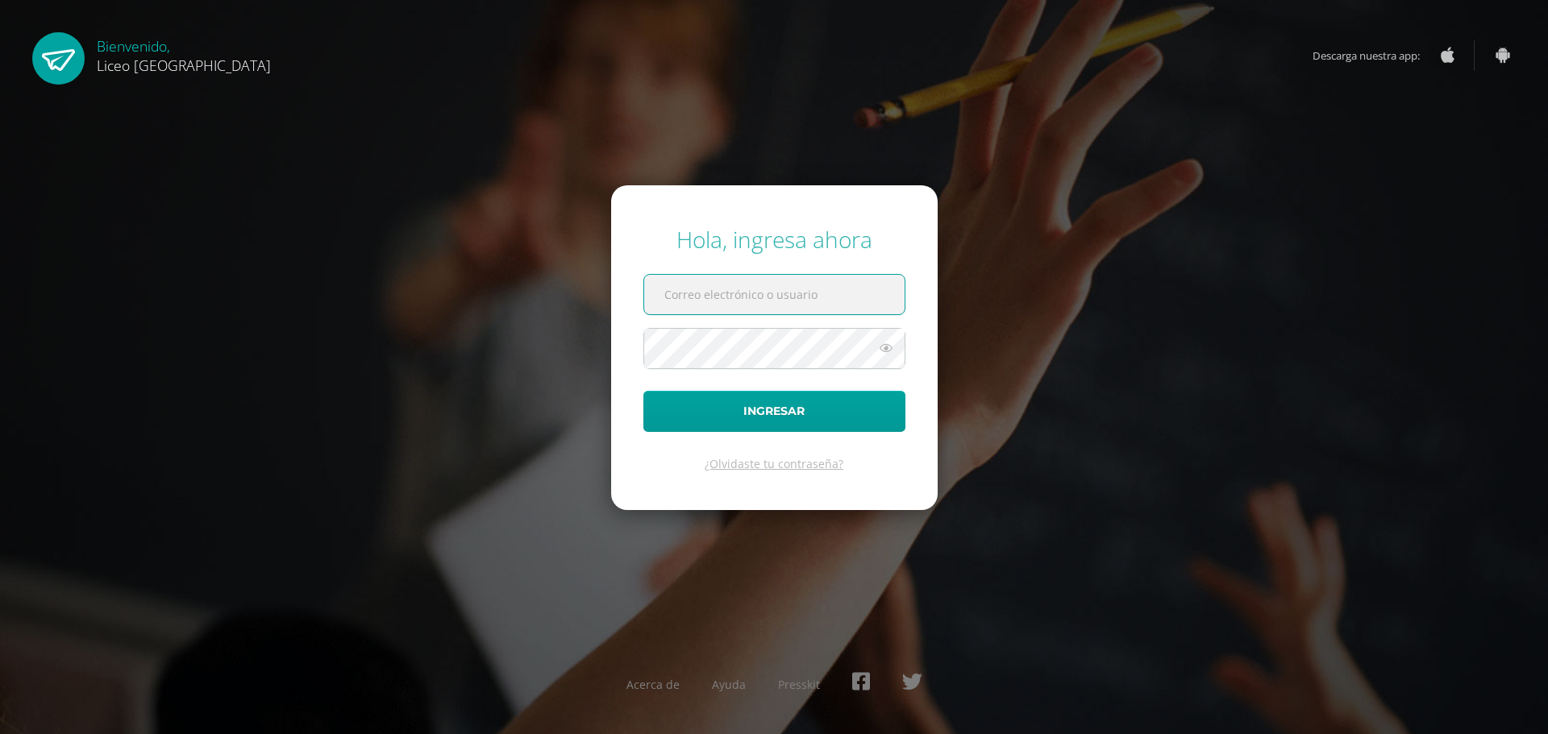
click at [690, 306] on input "text" at bounding box center [774, 294] width 260 height 39
click at [838, 289] on input "text" at bounding box center [774, 294] width 260 height 39
type input "20190511"
click at [885, 357] on icon at bounding box center [885, 348] width 21 height 19
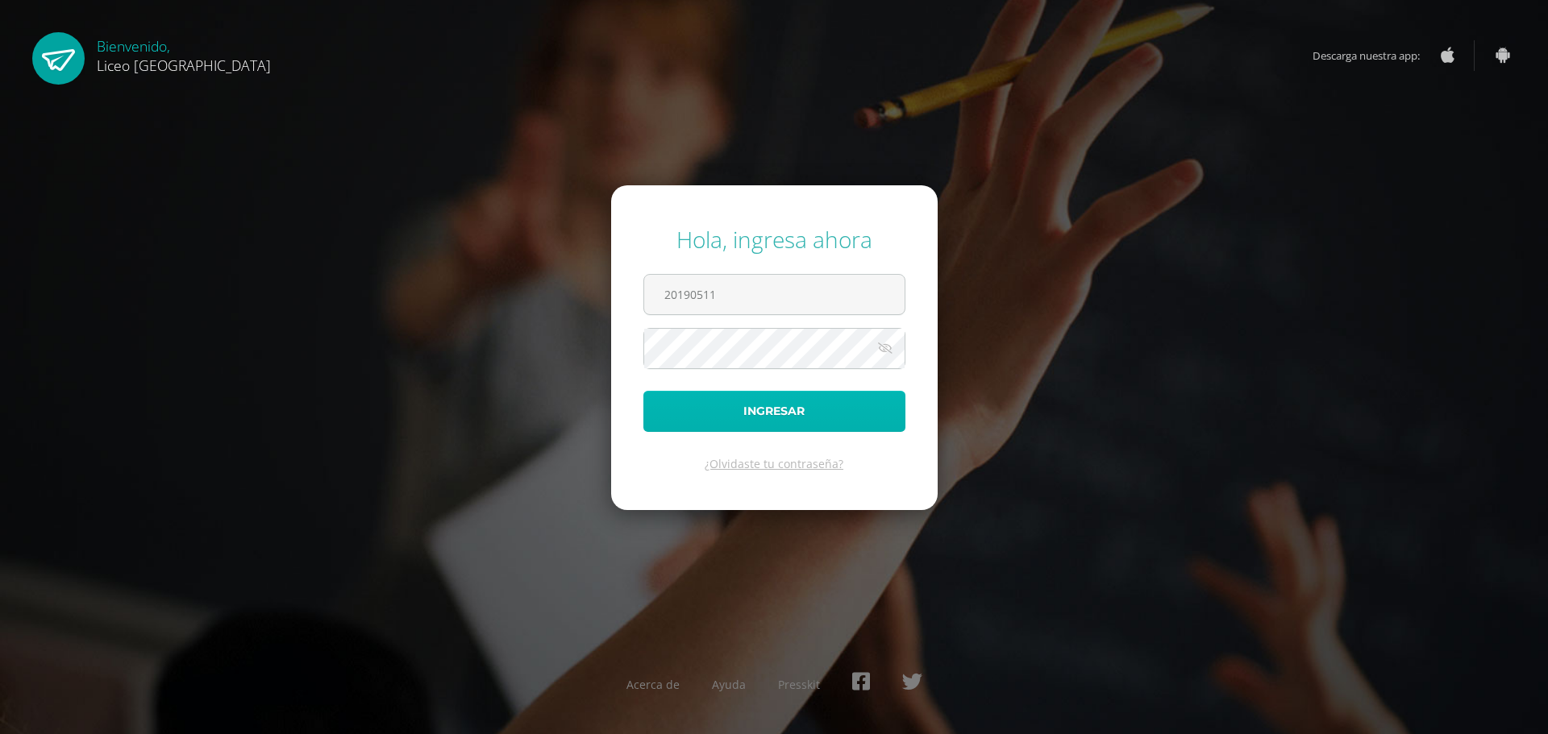
click at [804, 430] on button "Ingresar" at bounding box center [774, 411] width 262 height 41
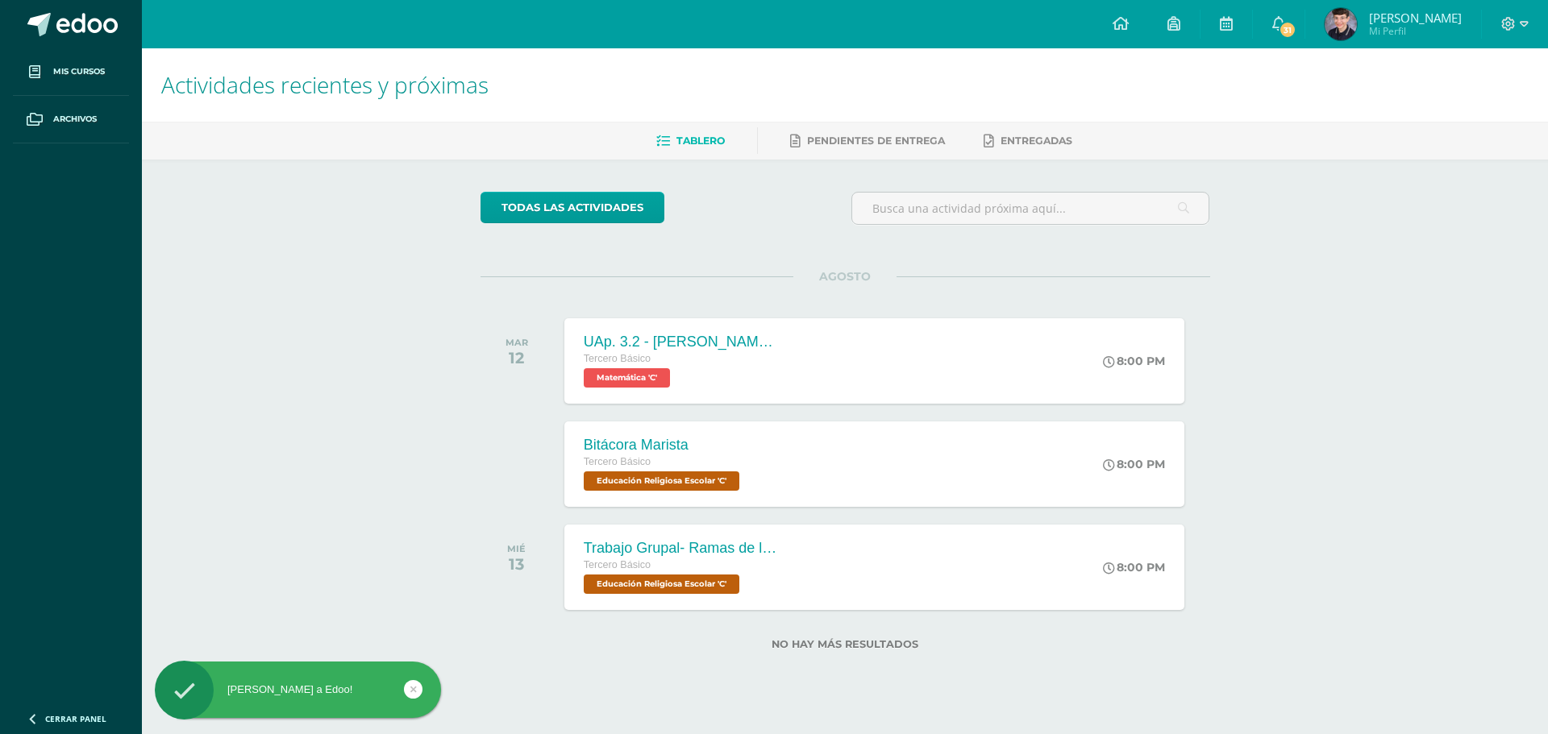
click at [1357, 13] on img at bounding box center [1340, 24] width 32 height 32
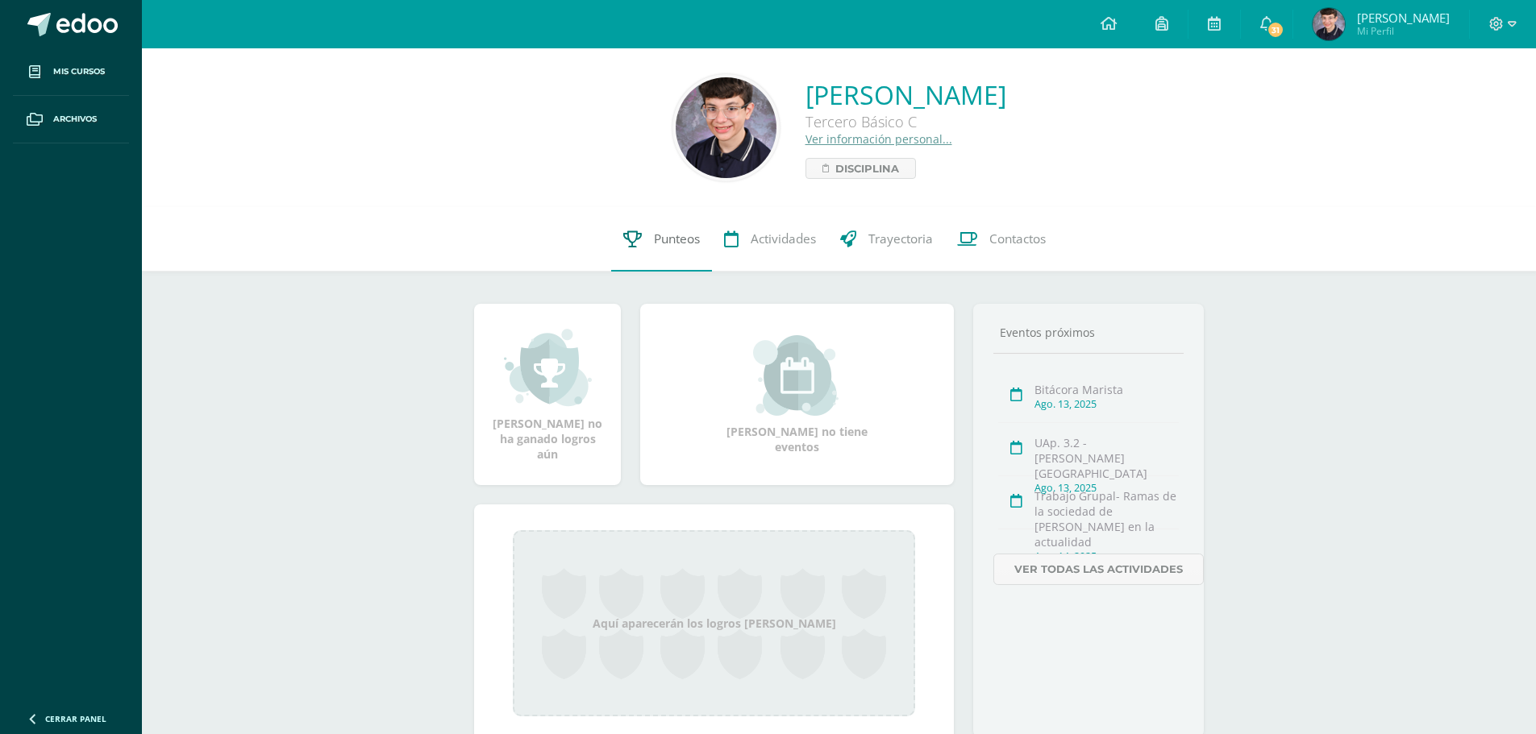
click at [664, 220] on link "Punteos" at bounding box center [661, 239] width 101 height 64
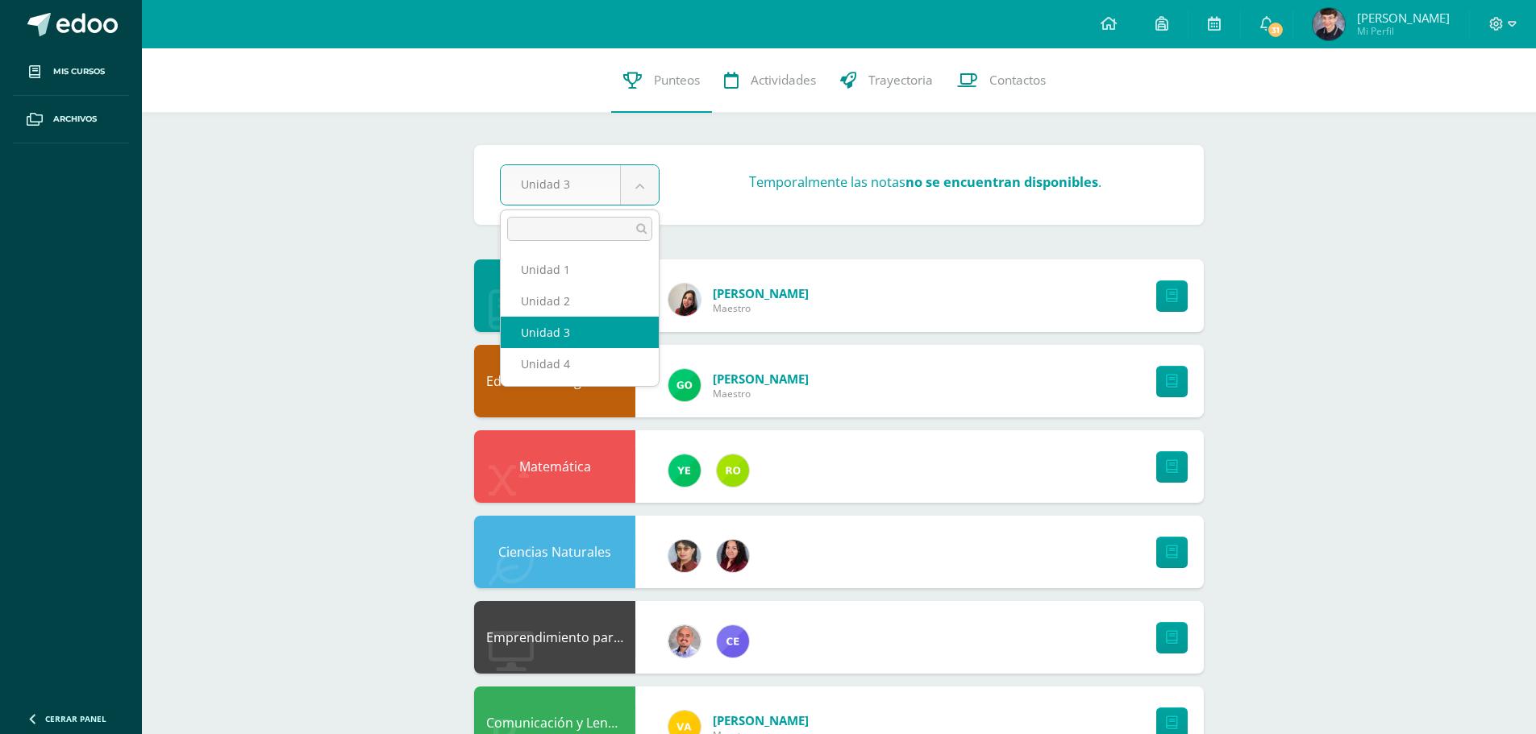
select select "Unidad 2"
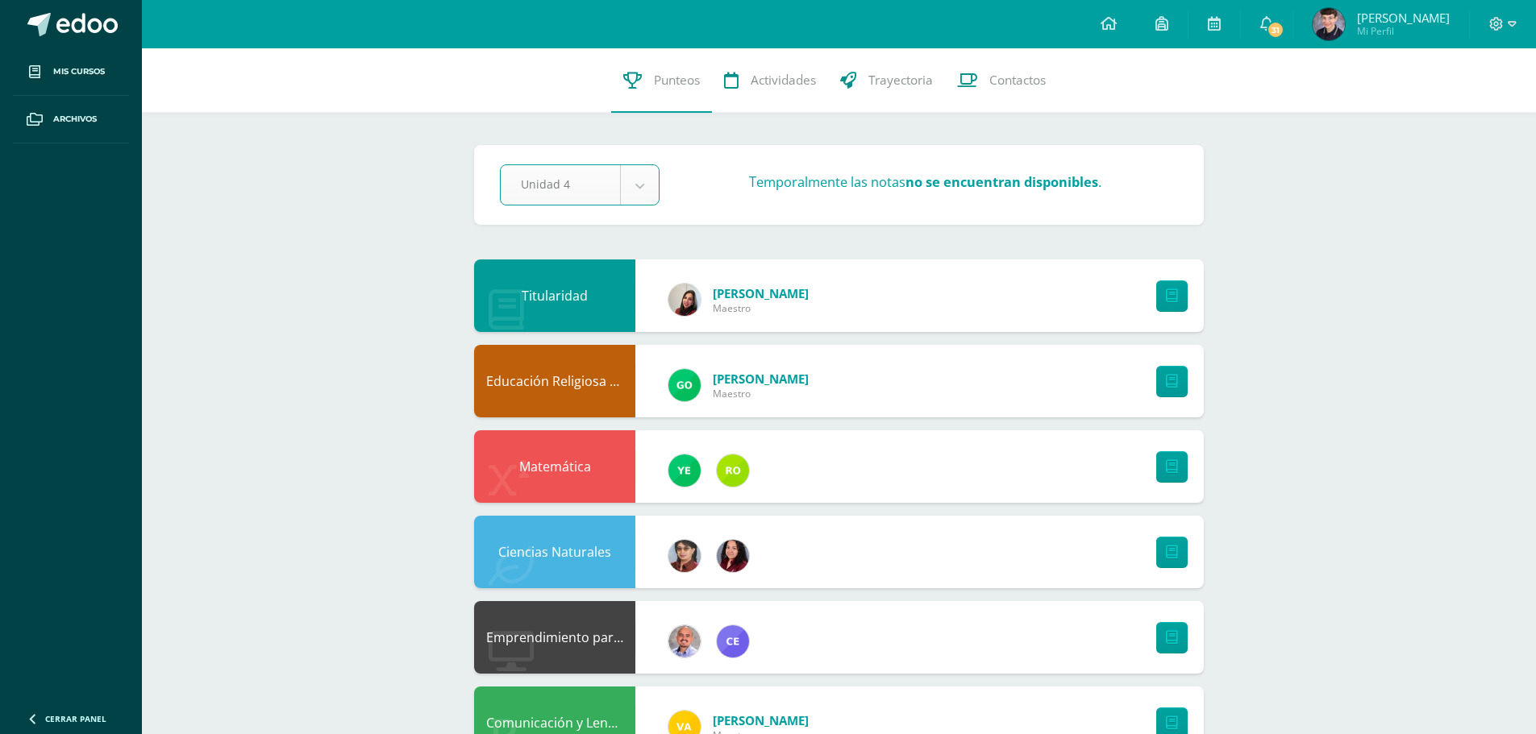
click at [584, 163] on div "Pendiente Unidad 4 Unidad 1 Unidad 2 Unidad 3 Unidad 4 Temporalmente las notas …" at bounding box center [838, 185] width 729 height 80
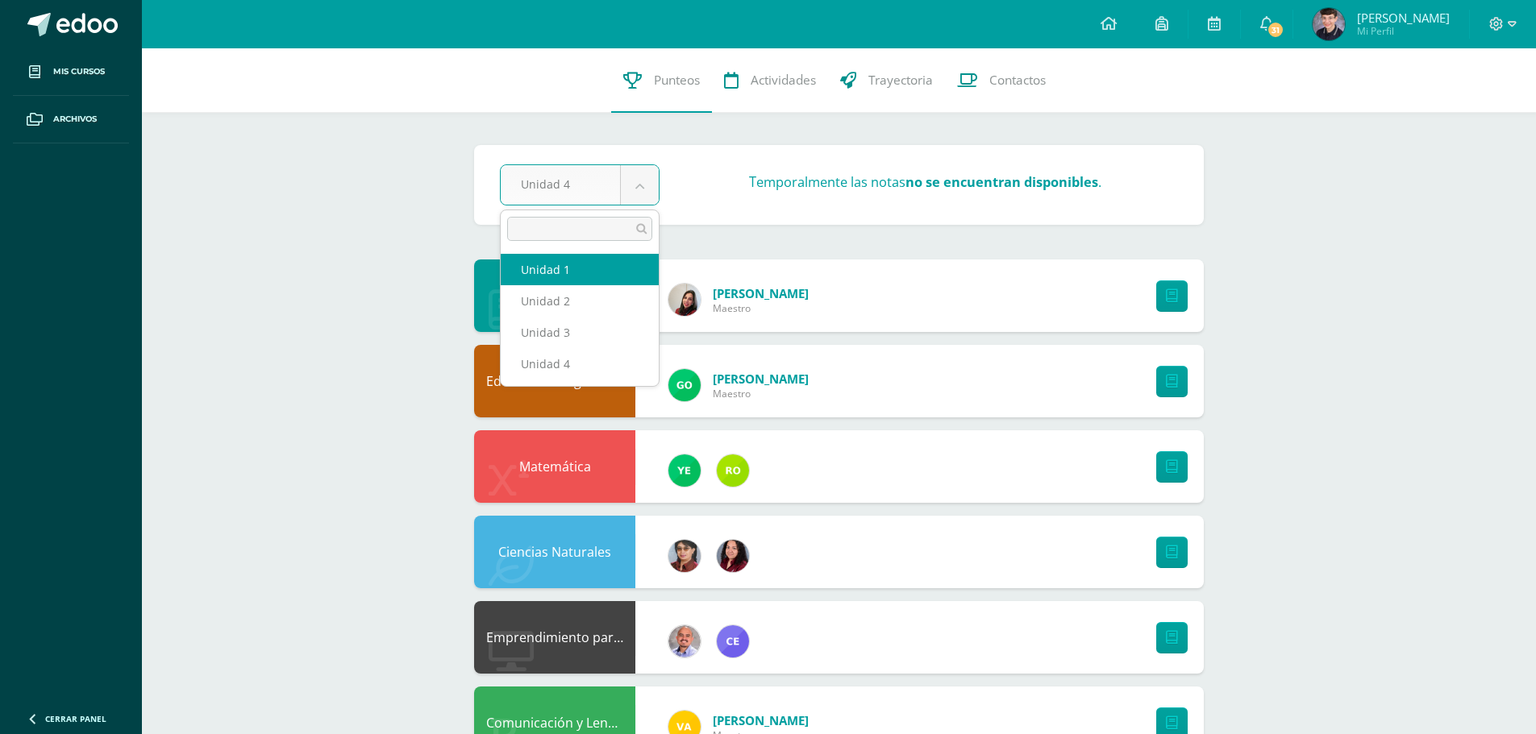
select select "Unidad 1"
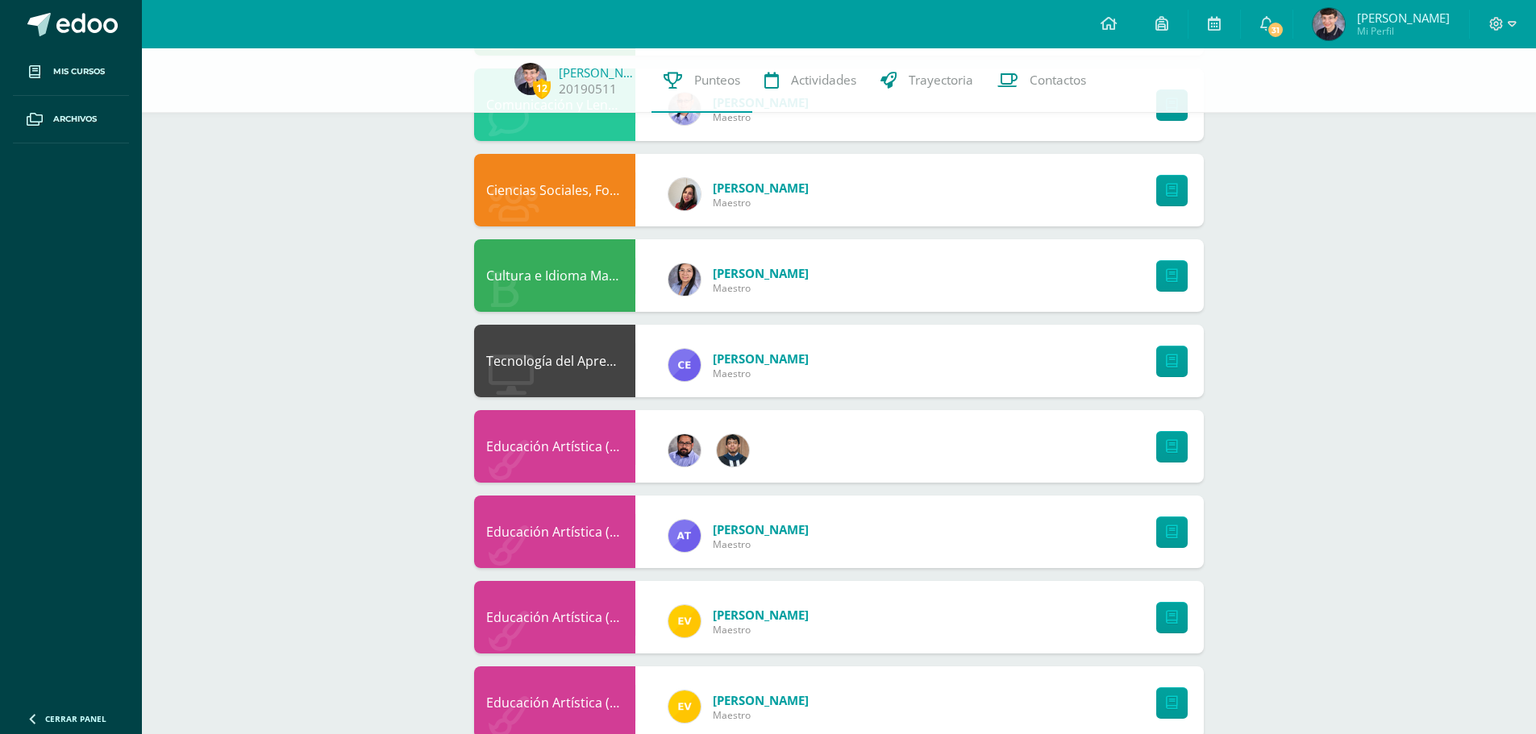
scroll to position [820, 0]
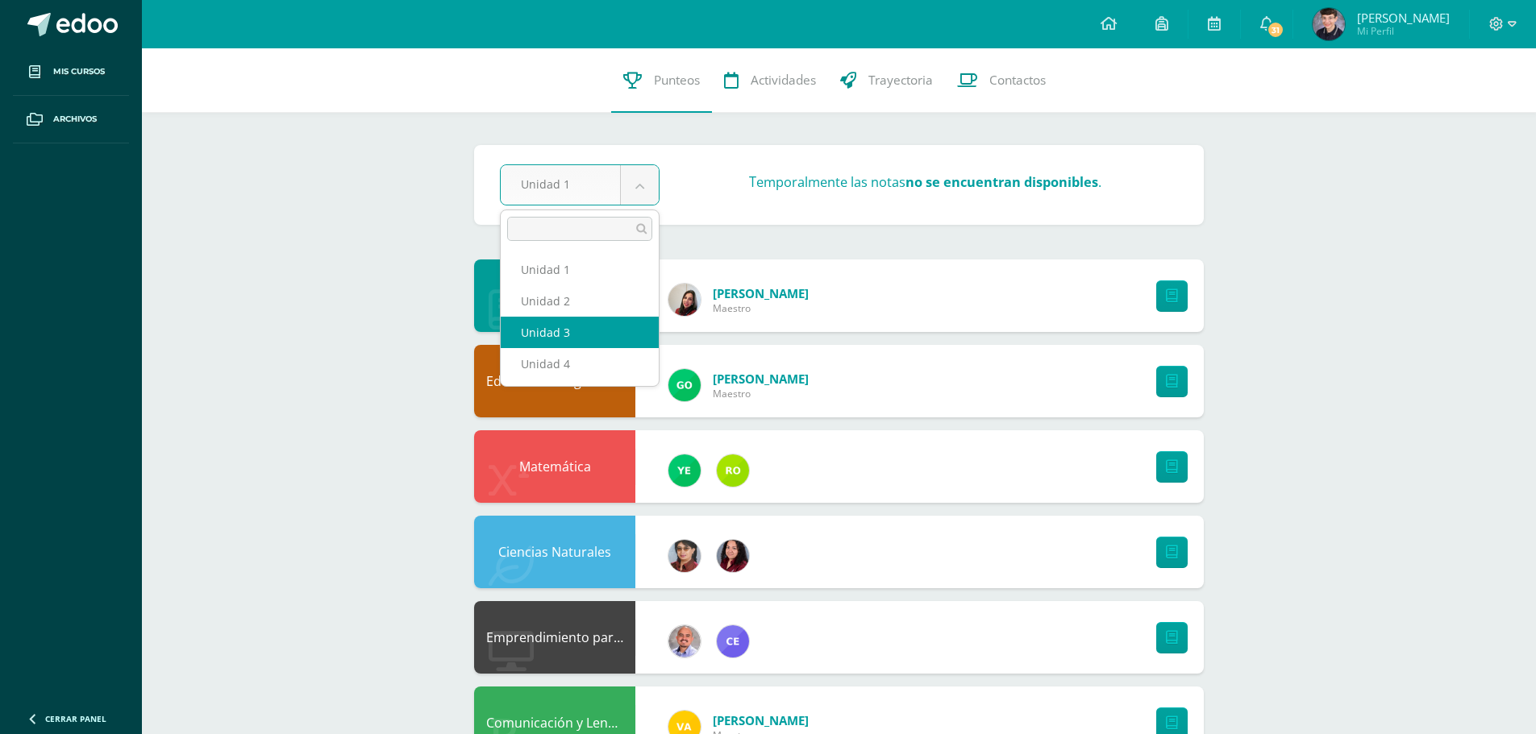
select select "Unidad 3"
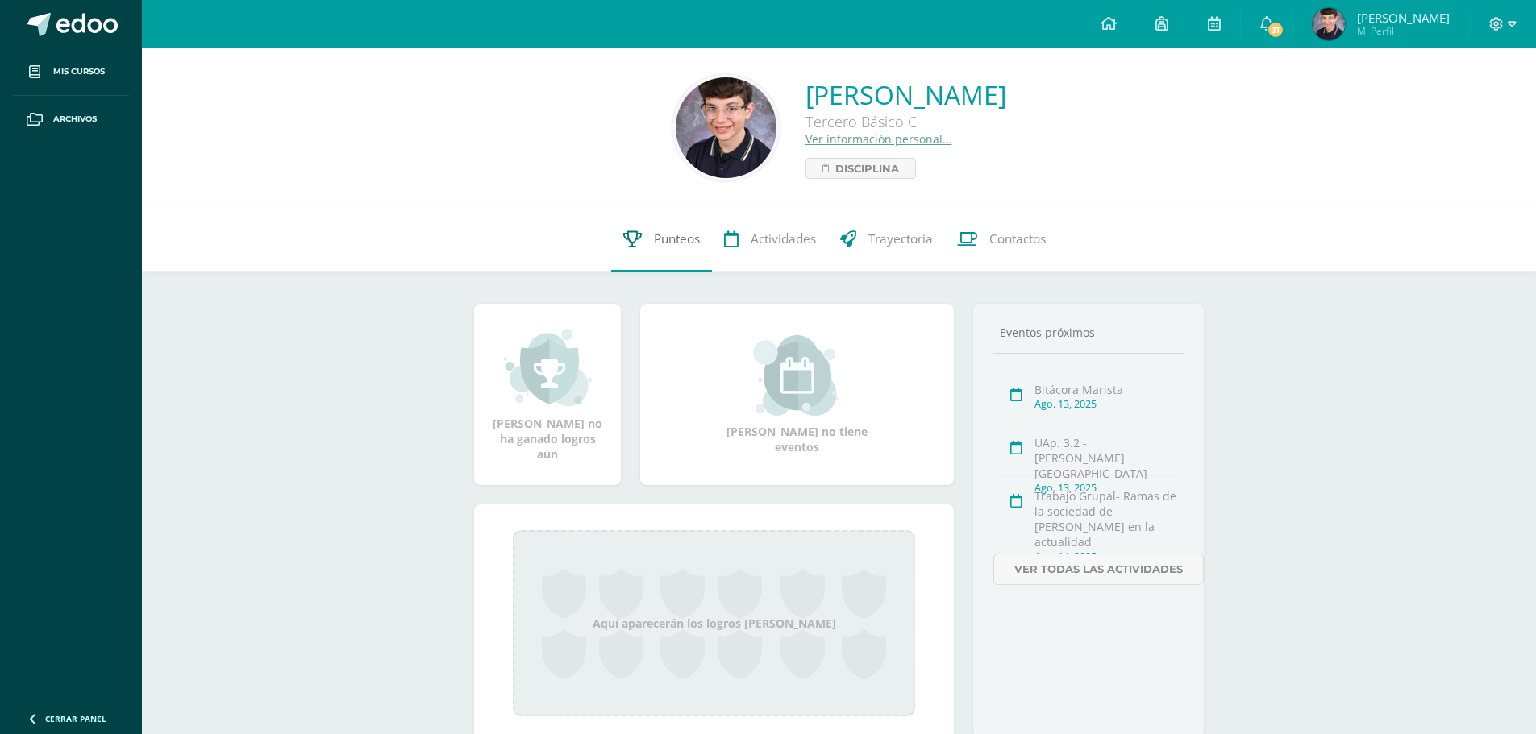
click at [691, 246] on span "Punteos" at bounding box center [677, 239] width 46 height 17
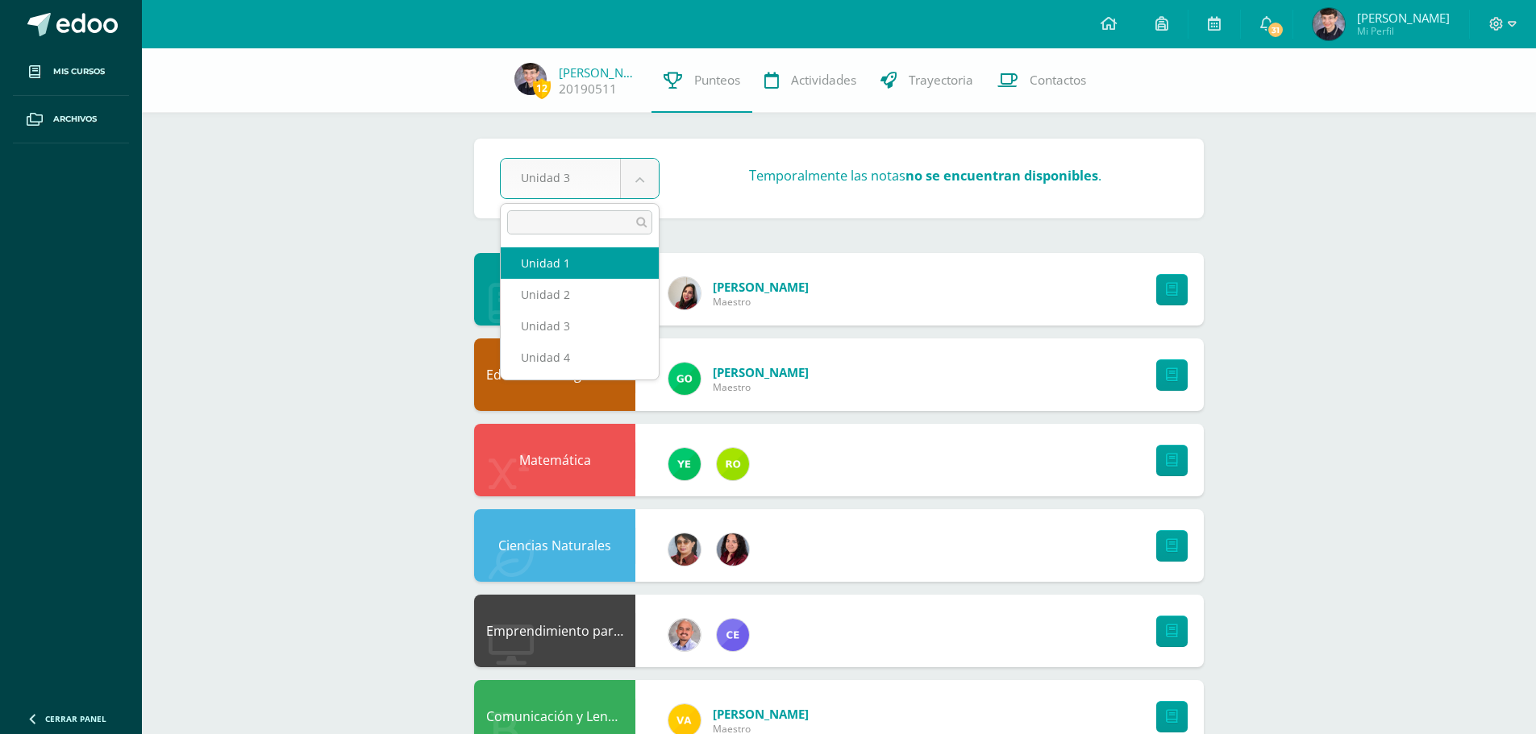
select select "Unidad 1"
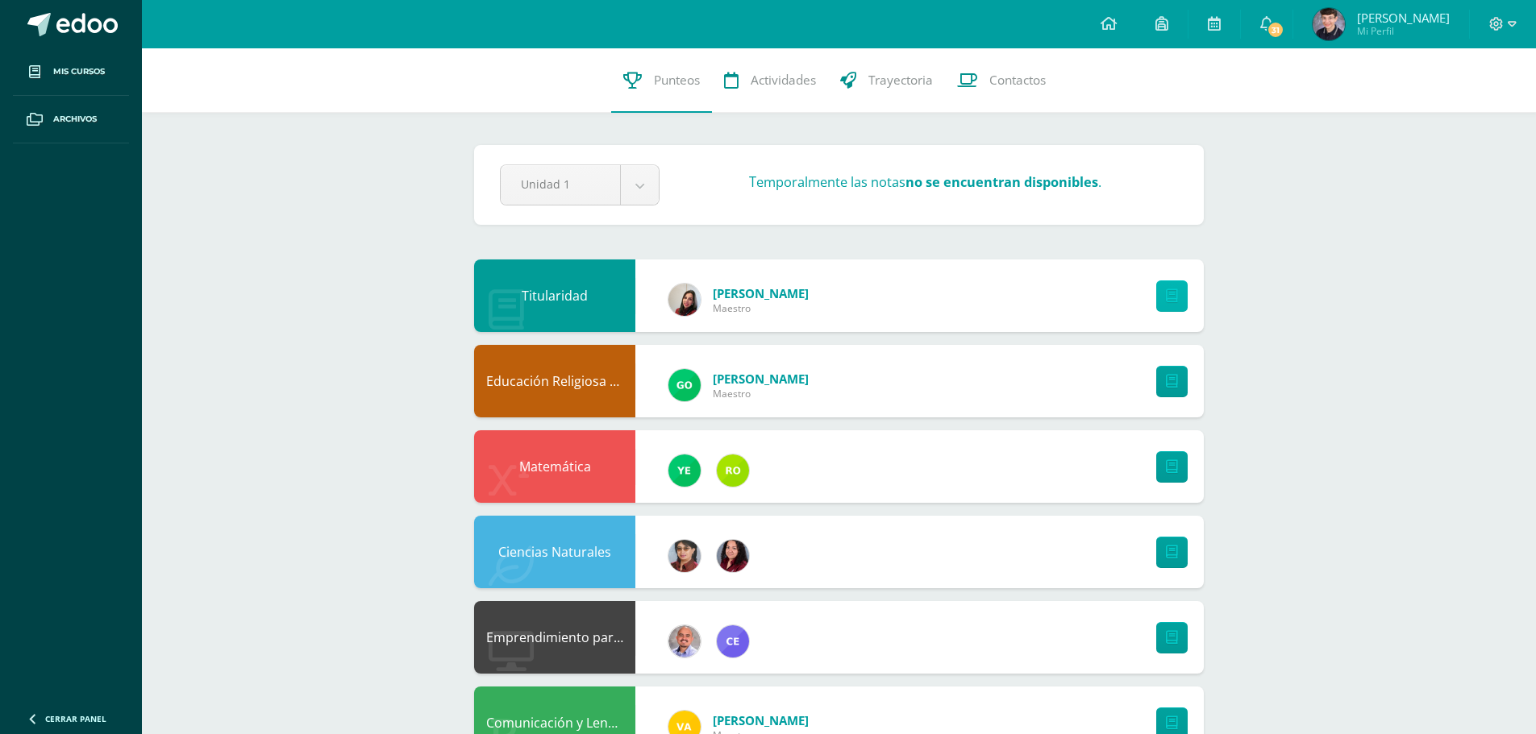
click at [1170, 298] on icon at bounding box center [1172, 296] width 12 height 14
